Goal: Use online tool/utility: Utilize a website feature to perform a specific function

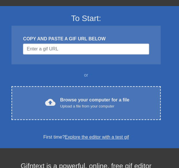
scroll to position [40, 0]
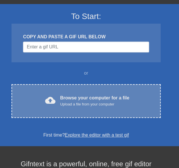
click at [92, 102] on div "Upload a file from your computer" at bounding box center [94, 104] width 69 height 6
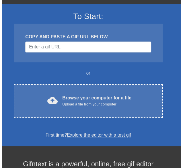
scroll to position [0, 0]
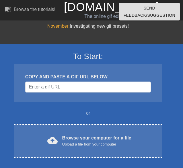
click at [101, 12] on link "[DOMAIN_NAME]" at bounding box center [112, 7] width 96 height 13
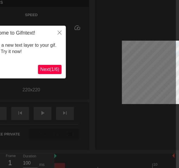
scroll to position [24, 0]
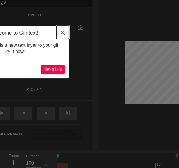
click at [62, 31] on icon "Close" at bounding box center [63, 32] width 4 height 4
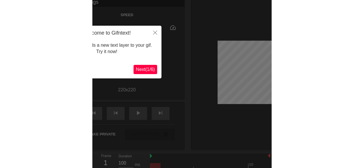
scroll to position [0, 0]
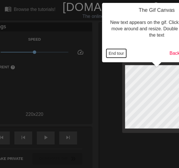
click at [109, 52] on button "End tour" at bounding box center [116, 53] width 20 height 9
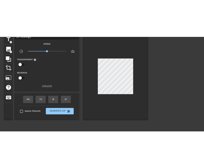
scroll to position [27, 0]
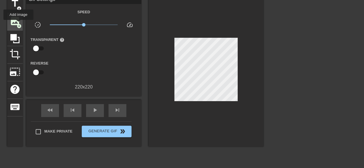
click at [18, 24] on span "add_circle" at bounding box center [19, 26] width 5 height 5
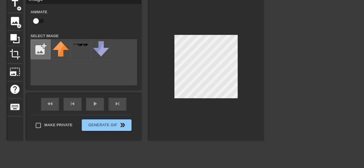
drag, startPoint x: 38, startPoint y: 53, endPoint x: 36, endPoint y: 49, distance: 4.9
click at [36, 49] on input "file" at bounding box center [41, 49] width 20 height 20
type input "C:\fakepath\Busy.png"
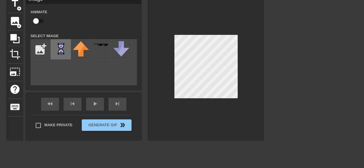
click at [55, 49] on img at bounding box center [61, 49] width 16 height 16
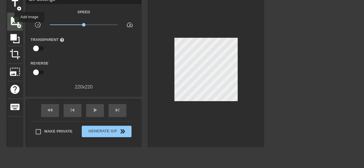
click at [11, 17] on span "image" at bounding box center [14, 21] width 11 height 11
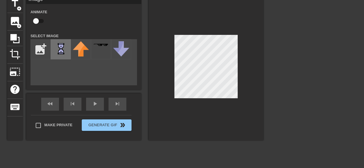
click at [66, 51] on img at bounding box center [61, 49] width 16 height 16
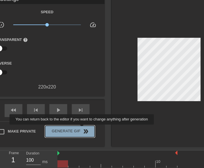
click at [83, 128] on button "Generate Gif double_arrow" at bounding box center [70, 131] width 50 height 12
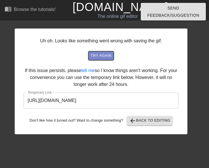
click at [102, 56] on span "try again" at bounding box center [101, 55] width 21 height 7
click at [103, 56] on span "try again" at bounding box center [101, 55] width 21 height 7
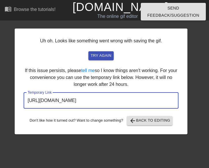
click at [102, 106] on input "[URL][DOMAIN_NAME]" at bounding box center [101, 100] width 155 height 16
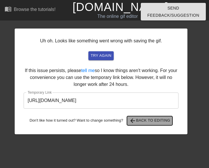
click at [141, 118] on span "arrow_back Back to Editing" at bounding box center [149, 120] width 41 height 7
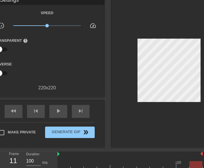
scroll to position [27, 0]
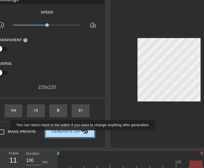
click at [83, 134] on span "double_arrow" at bounding box center [86, 131] width 7 height 7
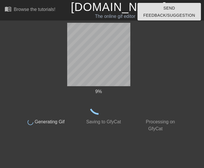
scroll to position [0, 0]
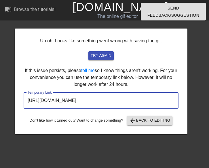
click at [79, 102] on input "[URL][DOMAIN_NAME]" at bounding box center [101, 100] width 155 height 16
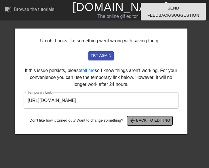
click at [152, 123] on span "arrow_back Back to Editing" at bounding box center [149, 120] width 41 height 7
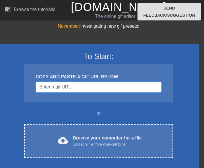
click at [111, 88] on input "Username" at bounding box center [99, 86] width 126 height 11
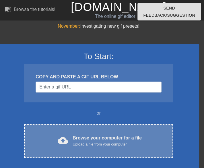
click at [122, 147] on div "cloud_upload Browse your computer for a file Upload a file from your computer C…" at bounding box center [98, 141] width 149 height 34
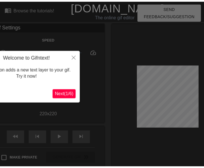
scroll to position [14, 0]
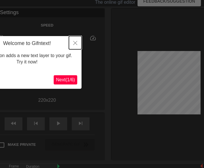
click at [78, 41] on button "Close" at bounding box center [75, 42] width 13 height 13
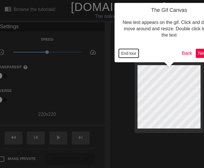
click at [128, 55] on button "End tour" at bounding box center [129, 53] width 20 height 9
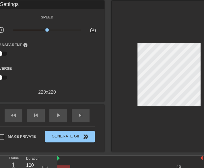
scroll to position [24, 0]
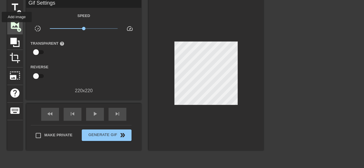
click at [17, 27] on span "add_circle" at bounding box center [19, 29] width 5 height 5
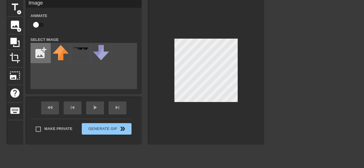
click at [41, 54] on input "file" at bounding box center [41, 53] width 20 height 20
type input "C:\fakepath\Busy.png"
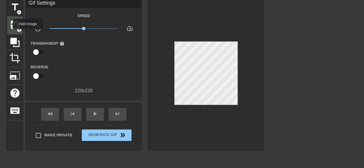
click at [9, 24] on span "image" at bounding box center [14, 24] width 11 height 11
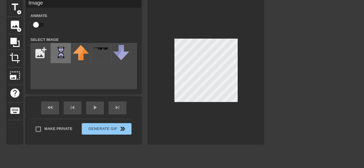
click at [61, 52] on img at bounding box center [61, 53] width 16 height 16
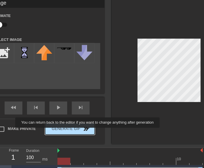
click at [88, 131] on span "double_arrow" at bounding box center [86, 128] width 7 height 7
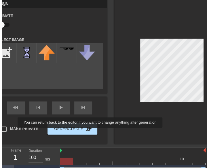
scroll to position [0, 0]
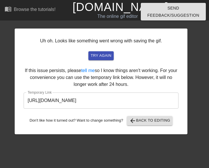
click at [125, 102] on input "https://www.gifntext.com/temp_generations/TXiUynnV.gif" at bounding box center [101, 100] width 155 height 16
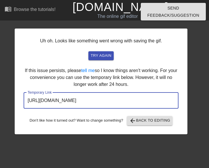
click at [125, 102] on input "https://www.gifntext.com/temp_generations/TXiUynnV.gif" at bounding box center [101, 100] width 155 height 16
